Goal: Task Accomplishment & Management: Use online tool/utility

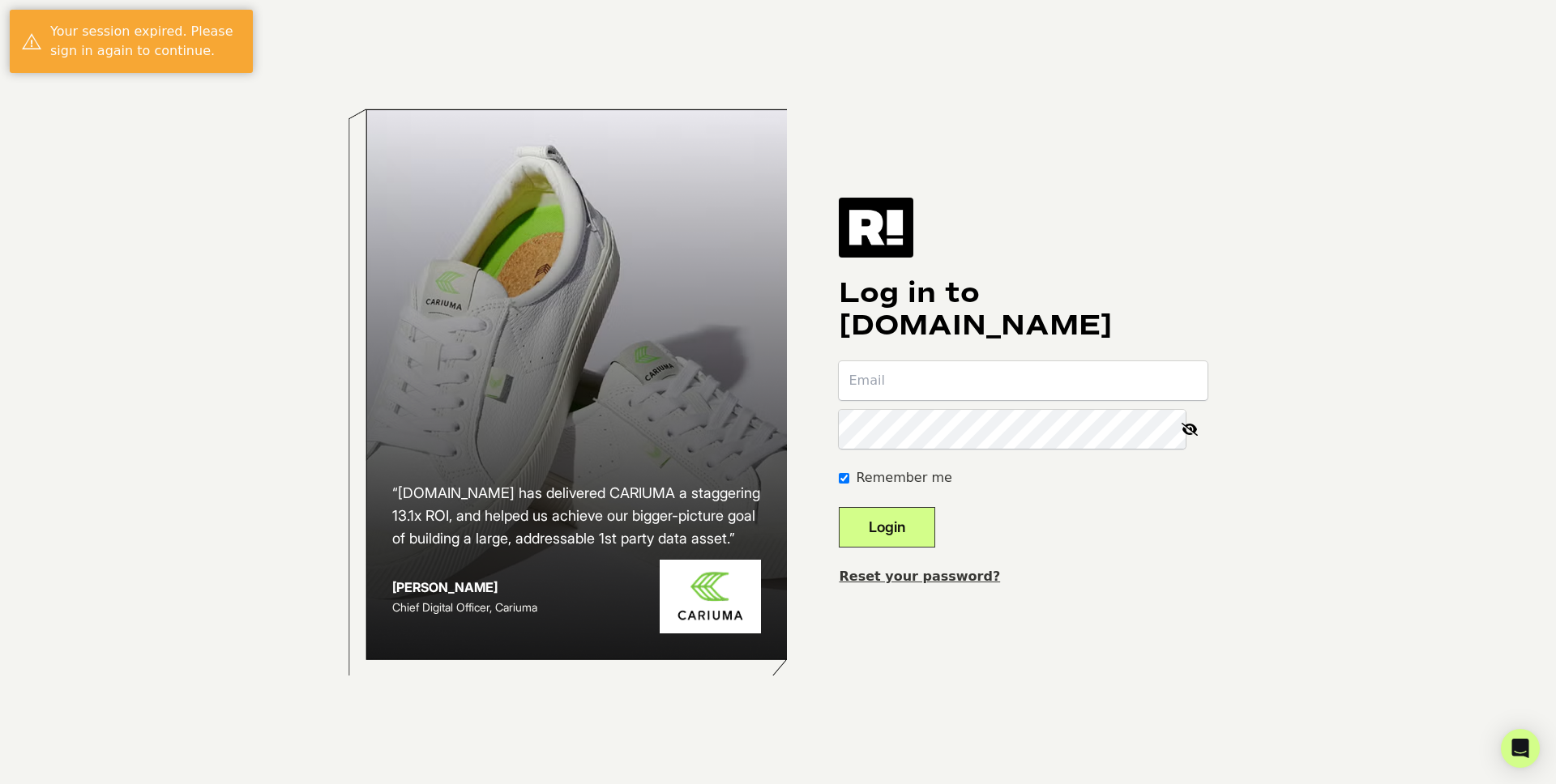
click at [1013, 377] on input "email" at bounding box center [1023, 380] width 369 height 39
type input "katie.jackson@levenger.com"
click at [838, 507] on button "Login" at bounding box center [887, 527] width 97 height 41
click at [943, 379] on input "email" at bounding box center [1023, 380] width 369 height 39
type input "katie.jackson@levenger.com"
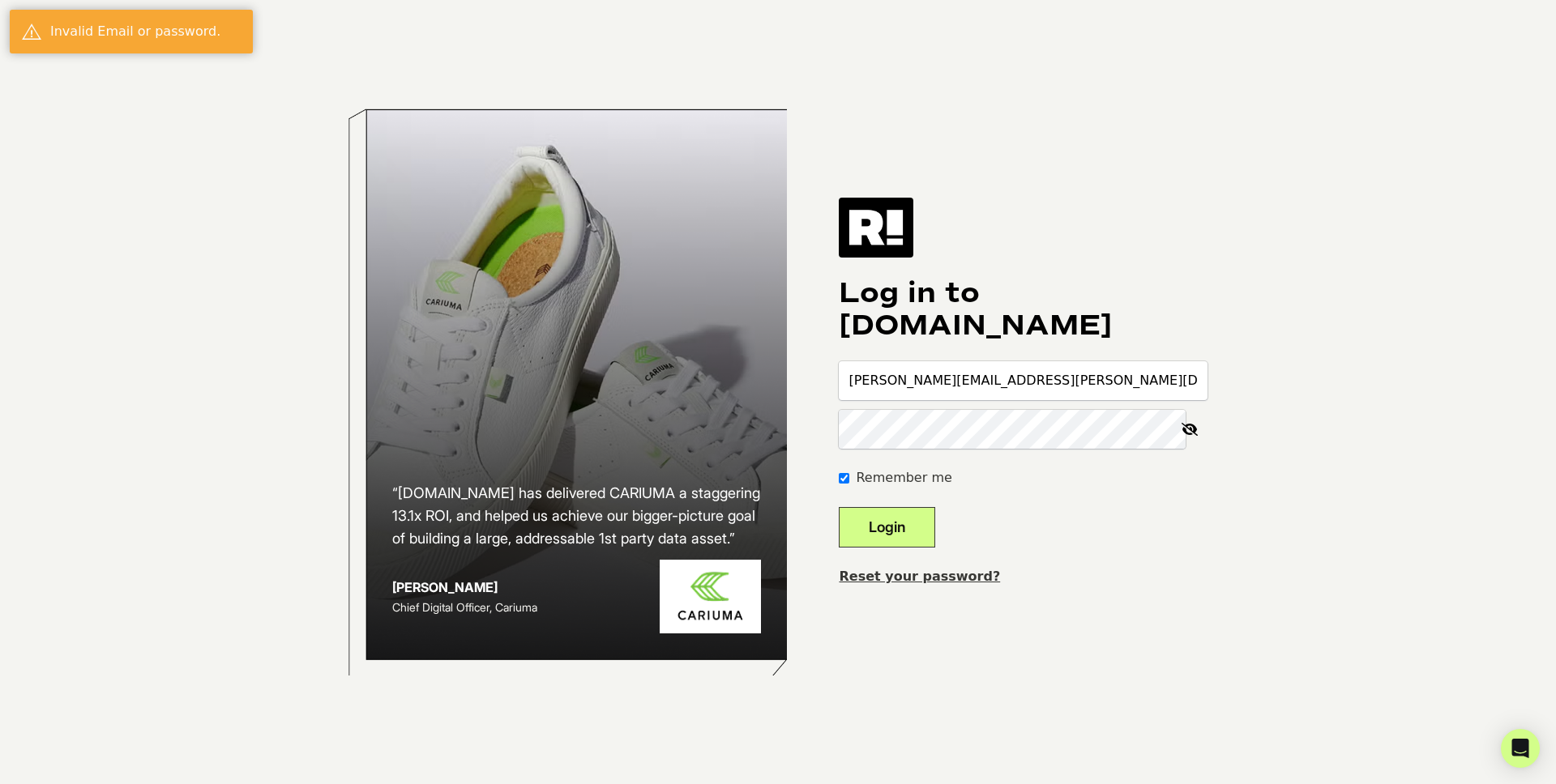
click at [838, 507] on button "Login" at bounding box center [887, 527] width 97 height 41
